Goal: Information Seeking & Learning: Learn about a topic

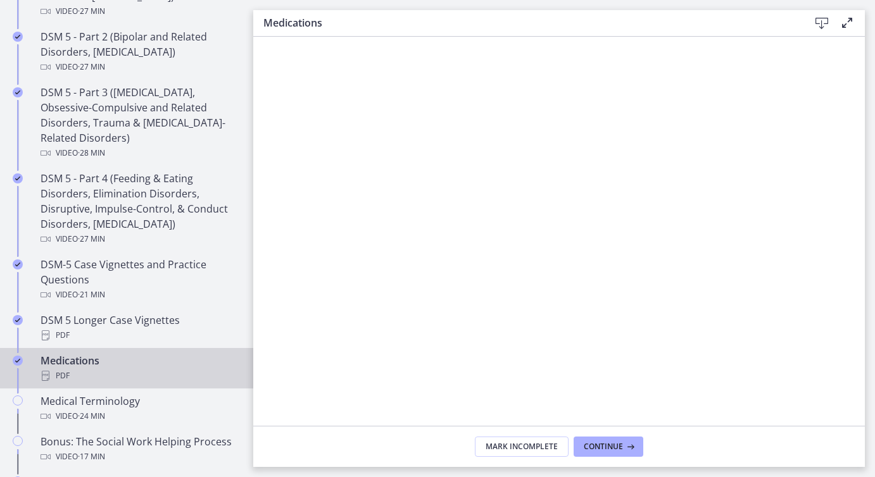
scroll to position [761, 0]
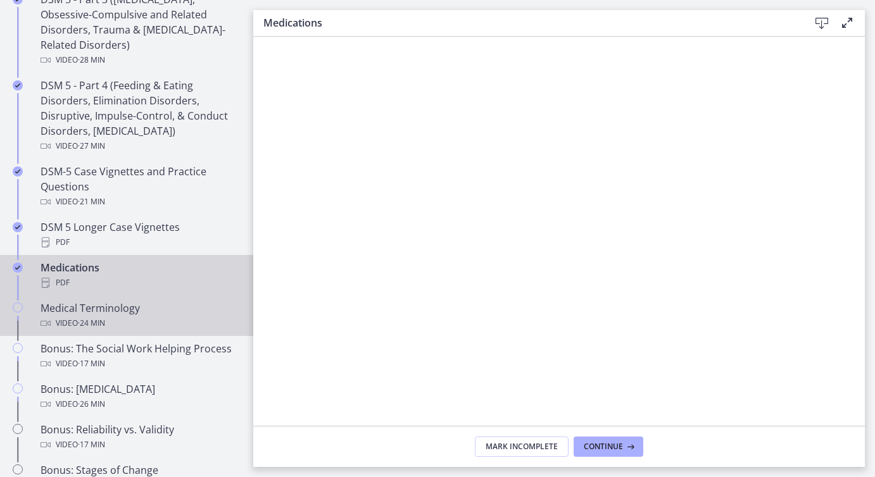
click at [95, 312] on div "Medical Terminology Video · 24 min" at bounding box center [140, 316] width 198 height 30
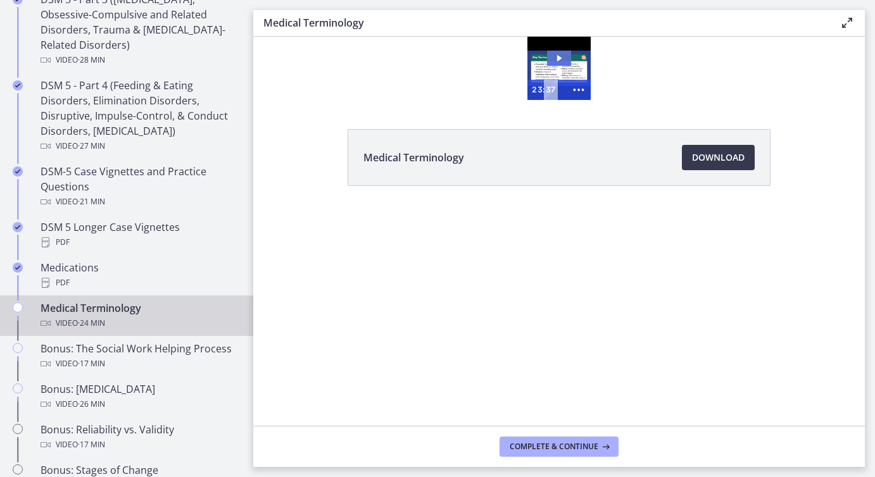
click at [560, 59] on icon "Play Video: cmiuhrk449ks72pssv3g.mp4" at bounding box center [559, 58] width 24 height 15
click at [845, 23] on icon at bounding box center [847, 22] width 15 height 15
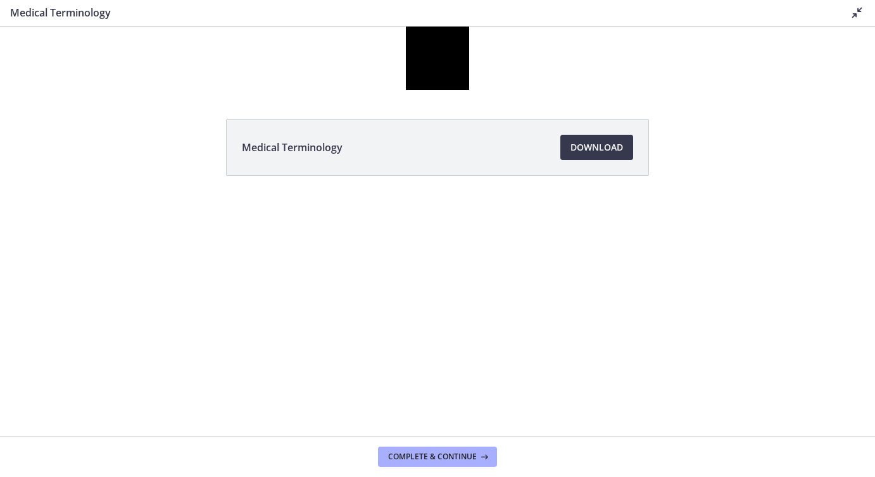
click at [855, 15] on icon at bounding box center [857, 12] width 15 height 15
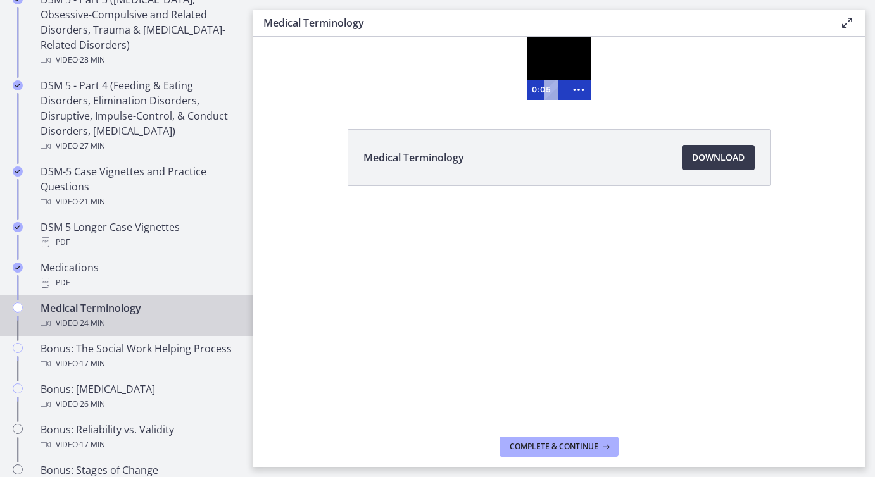
click at [564, 68] on div at bounding box center [558, 68] width 63 height 63
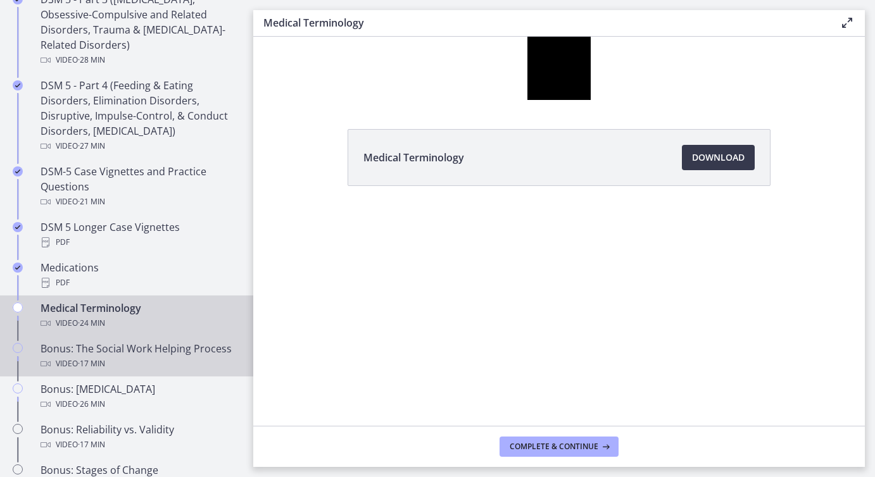
click at [63, 358] on div "Video · 17 min" at bounding box center [140, 363] width 198 height 15
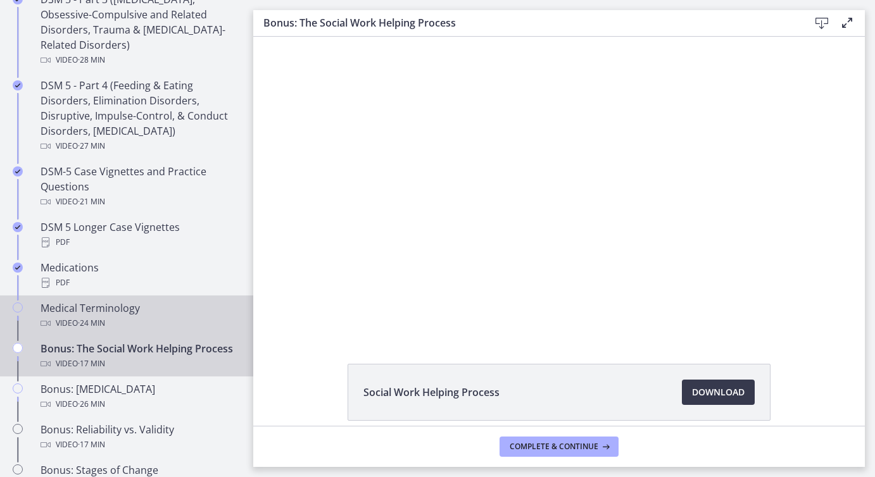
click at [85, 317] on span "· 24 min" at bounding box center [91, 323] width 27 height 15
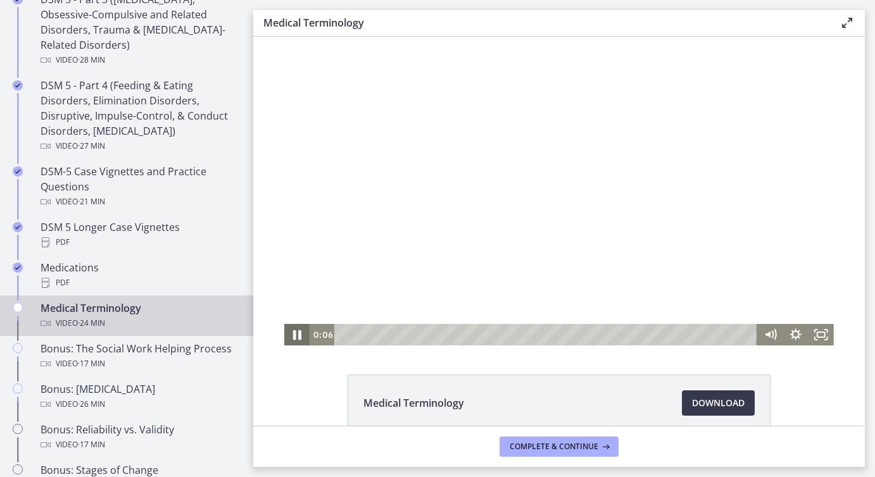
click at [295, 337] on icon "Pause" at bounding box center [297, 336] width 8 height 10
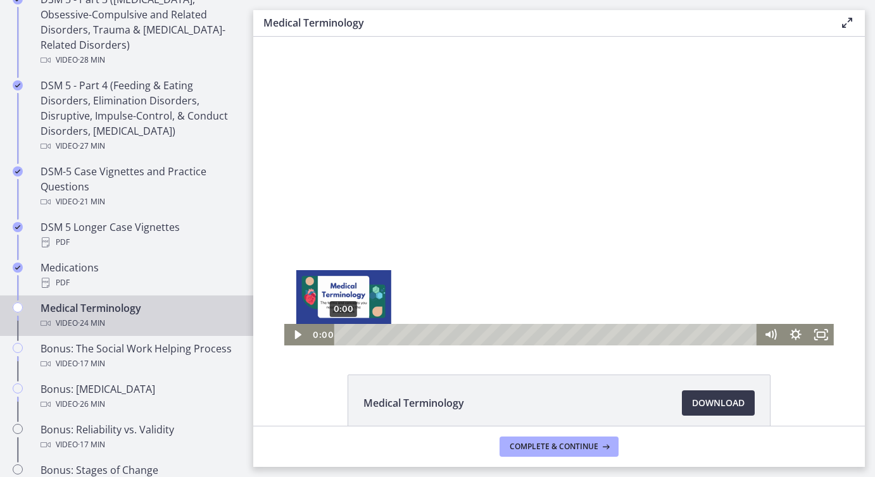
click at [343, 334] on div "0:00" at bounding box center [547, 335] width 408 height 22
